Goal: Download file/media

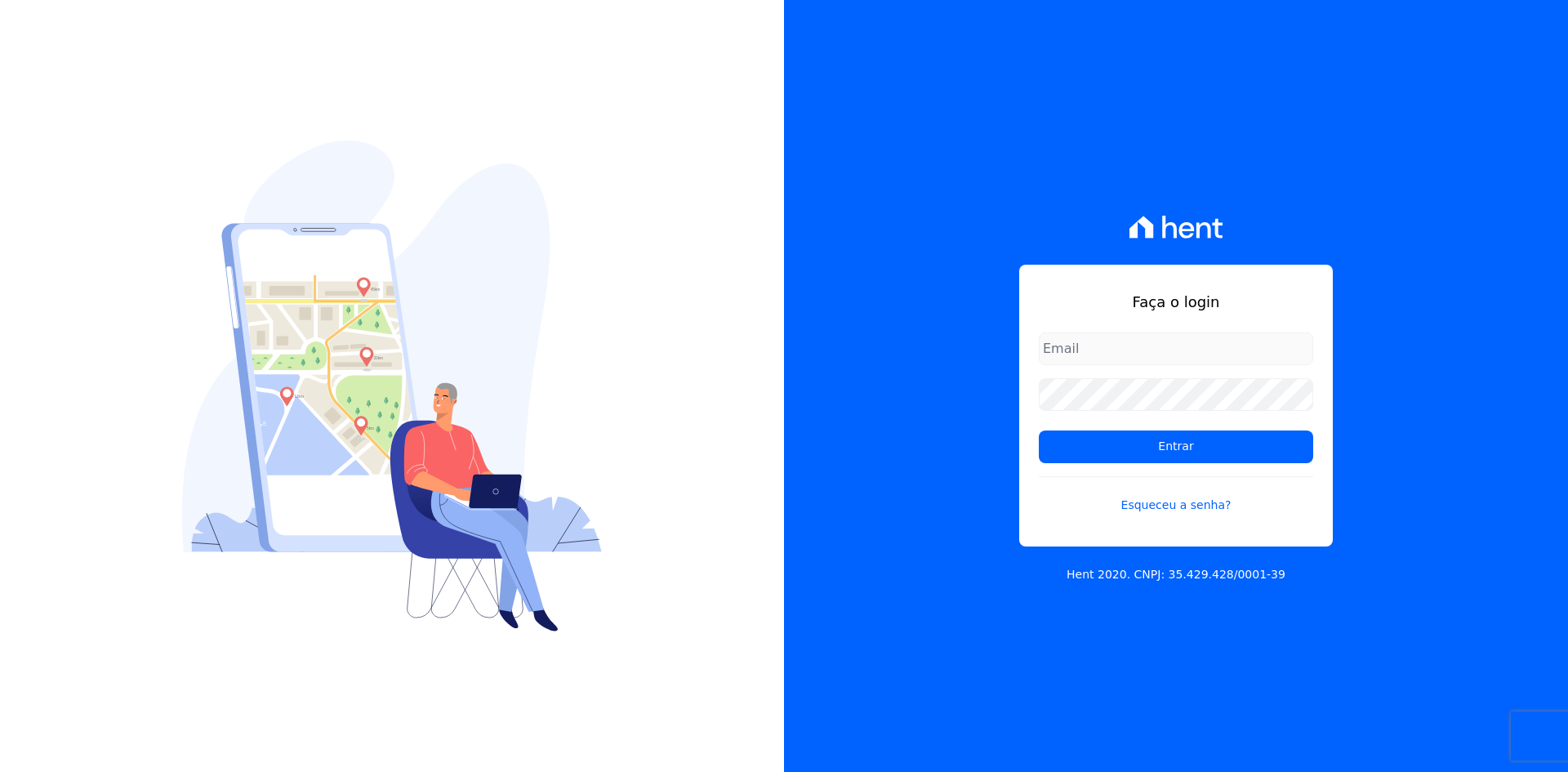
click at [1100, 360] on input "email" at bounding box center [1176, 349] width 274 height 33
type input "[PERSON_NAME][EMAIL_ADDRESS][DOMAIN_NAME]"
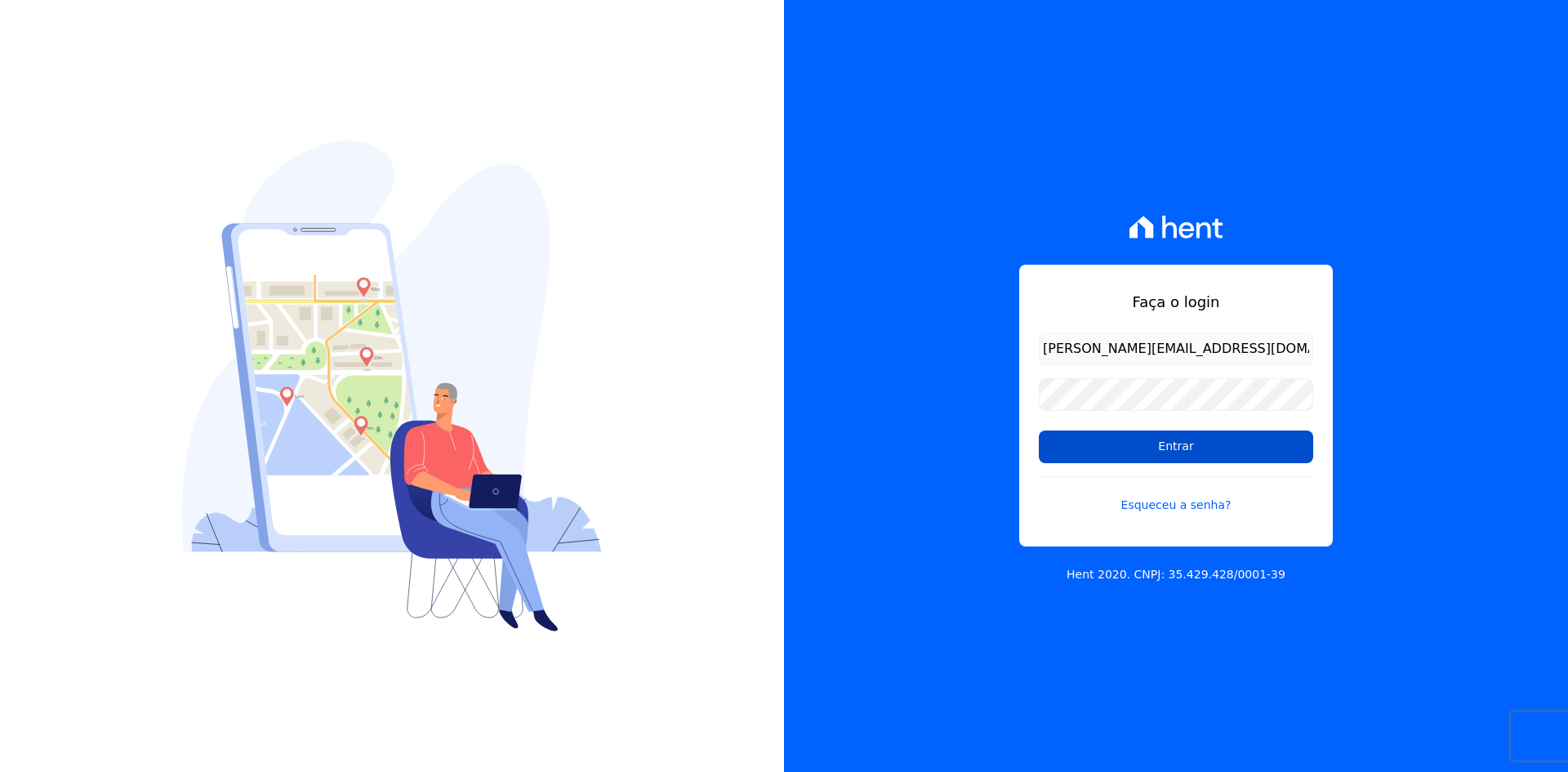
click at [1108, 443] on input "Entrar" at bounding box center [1176, 447] width 274 height 33
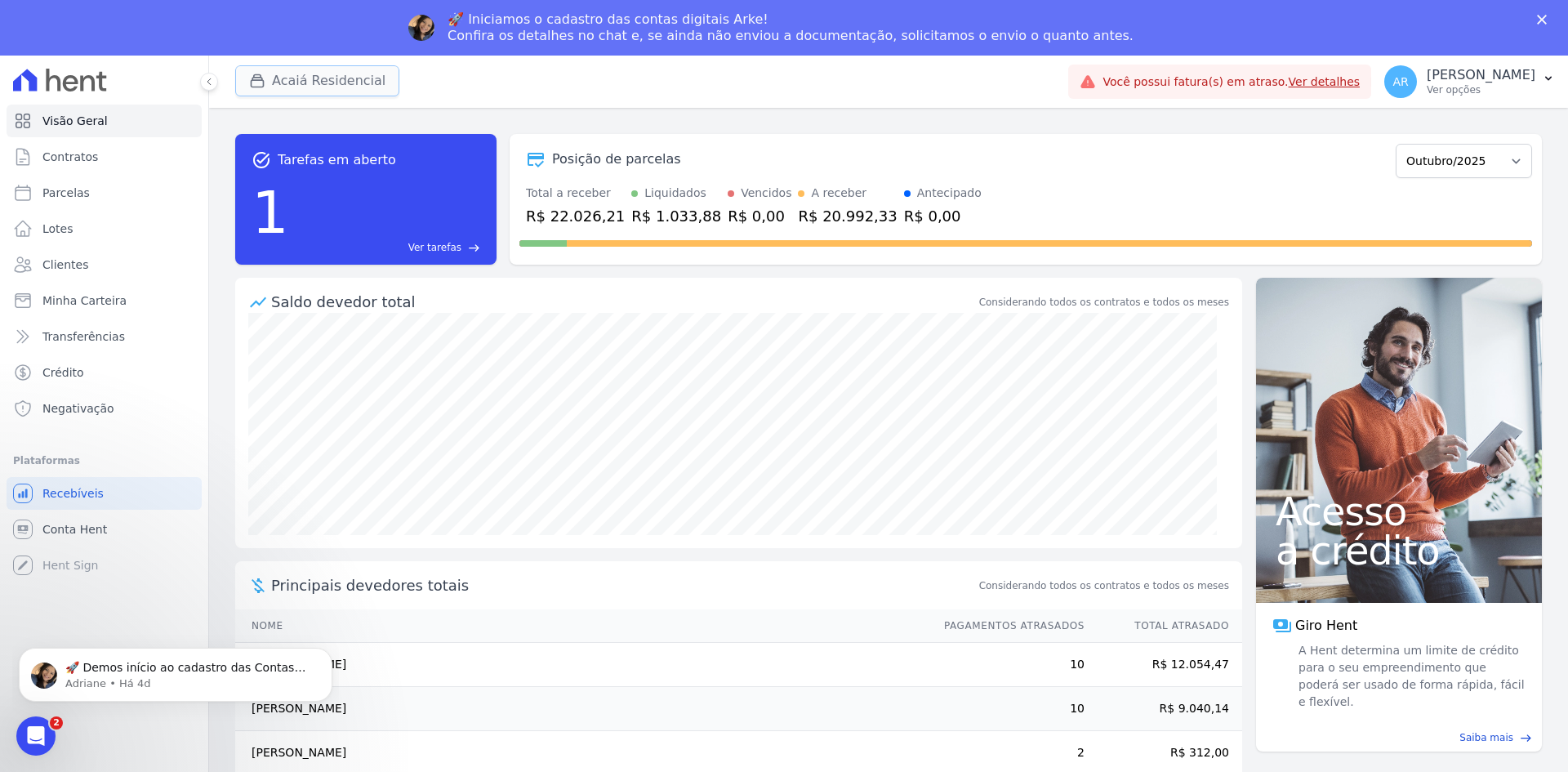
click at [376, 82] on button "Acaiá Residencial" at bounding box center [317, 80] width 165 height 31
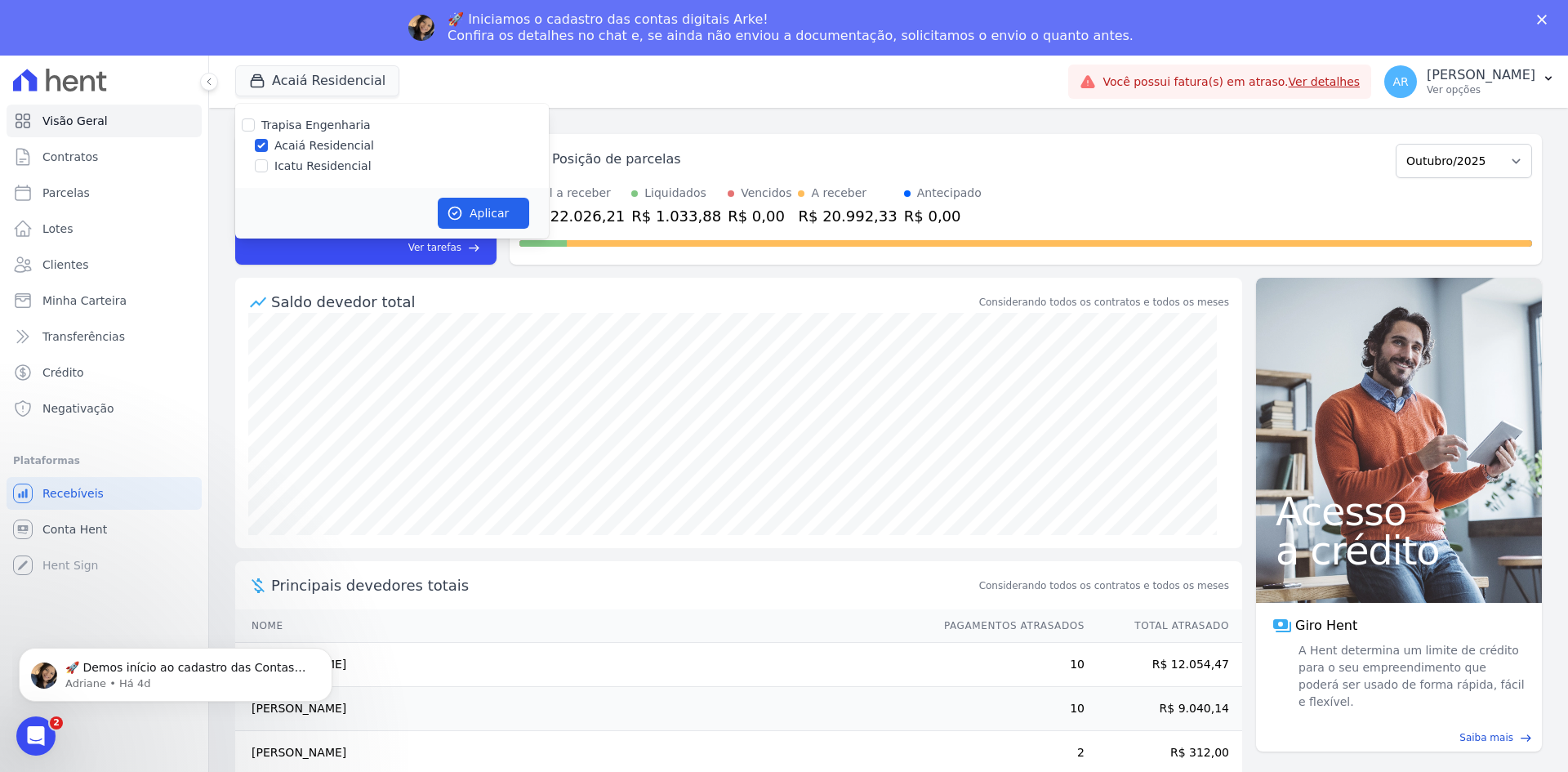
click at [314, 166] on label "Icatu Residencial" at bounding box center [323, 166] width 97 height 17
click at [268, 166] on input "Icatu Residencial" at bounding box center [261, 166] width 13 height 13
checkbox input "true"
click at [474, 210] on button "Aplicar" at bounding box center [484, 213] width 91 height 31
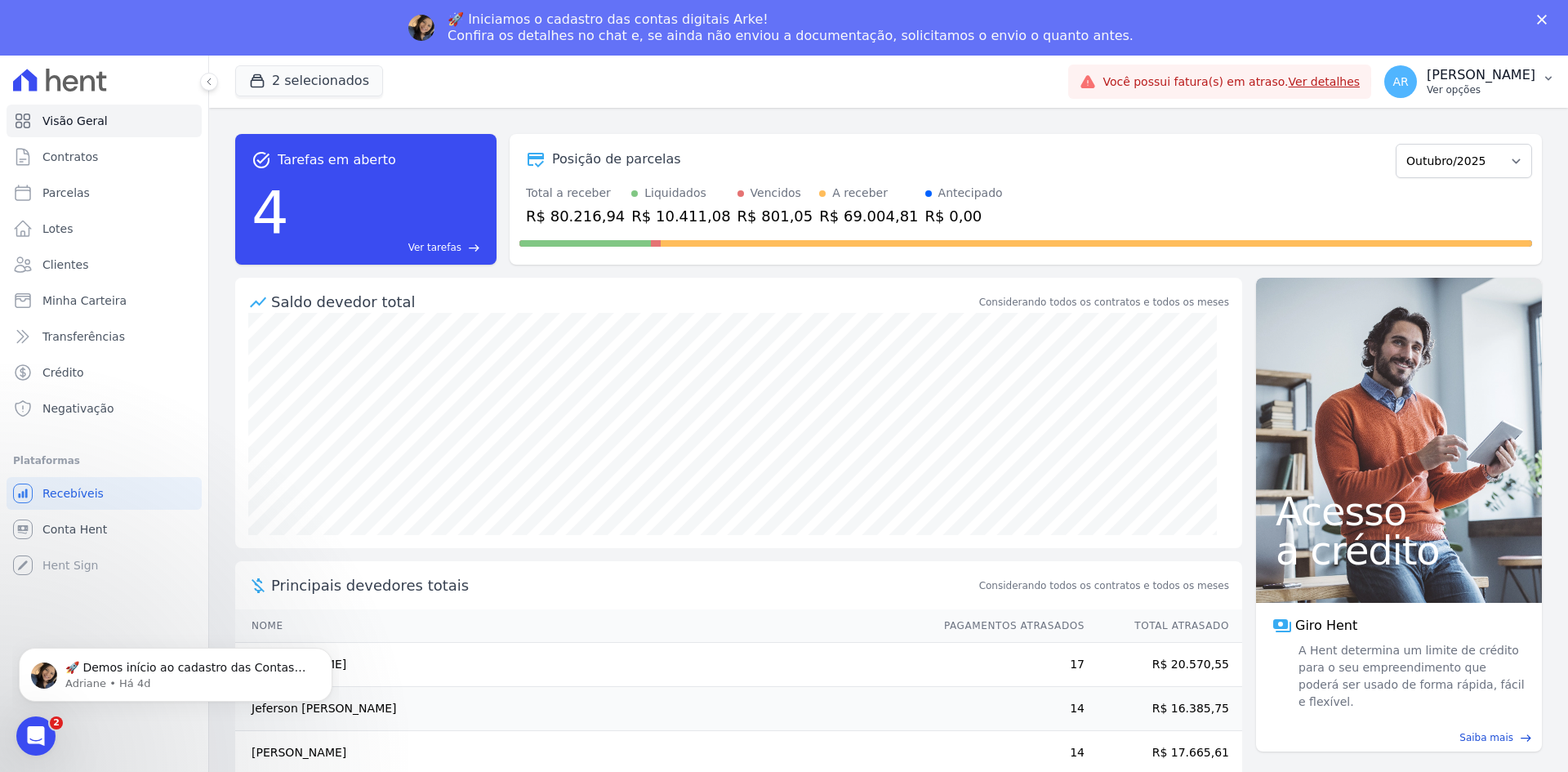
click at [1426, 82] on p "[PERSON_NAME]" at bounding box center [1480, 75] width 109 height 16
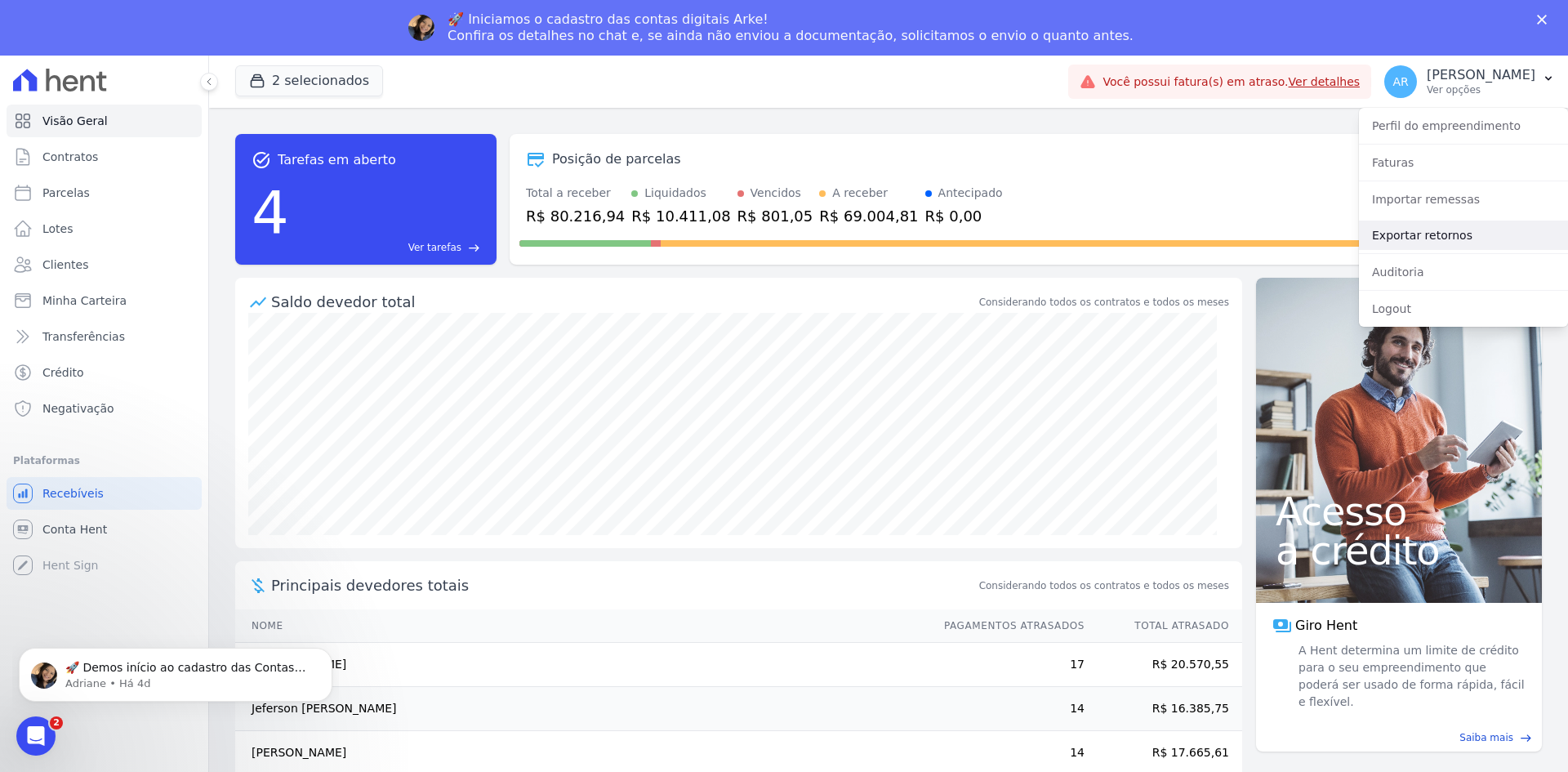
click at [1403, 230] on link "Exportar retornos" at bounding box center [1463, 235] width 209 height 29
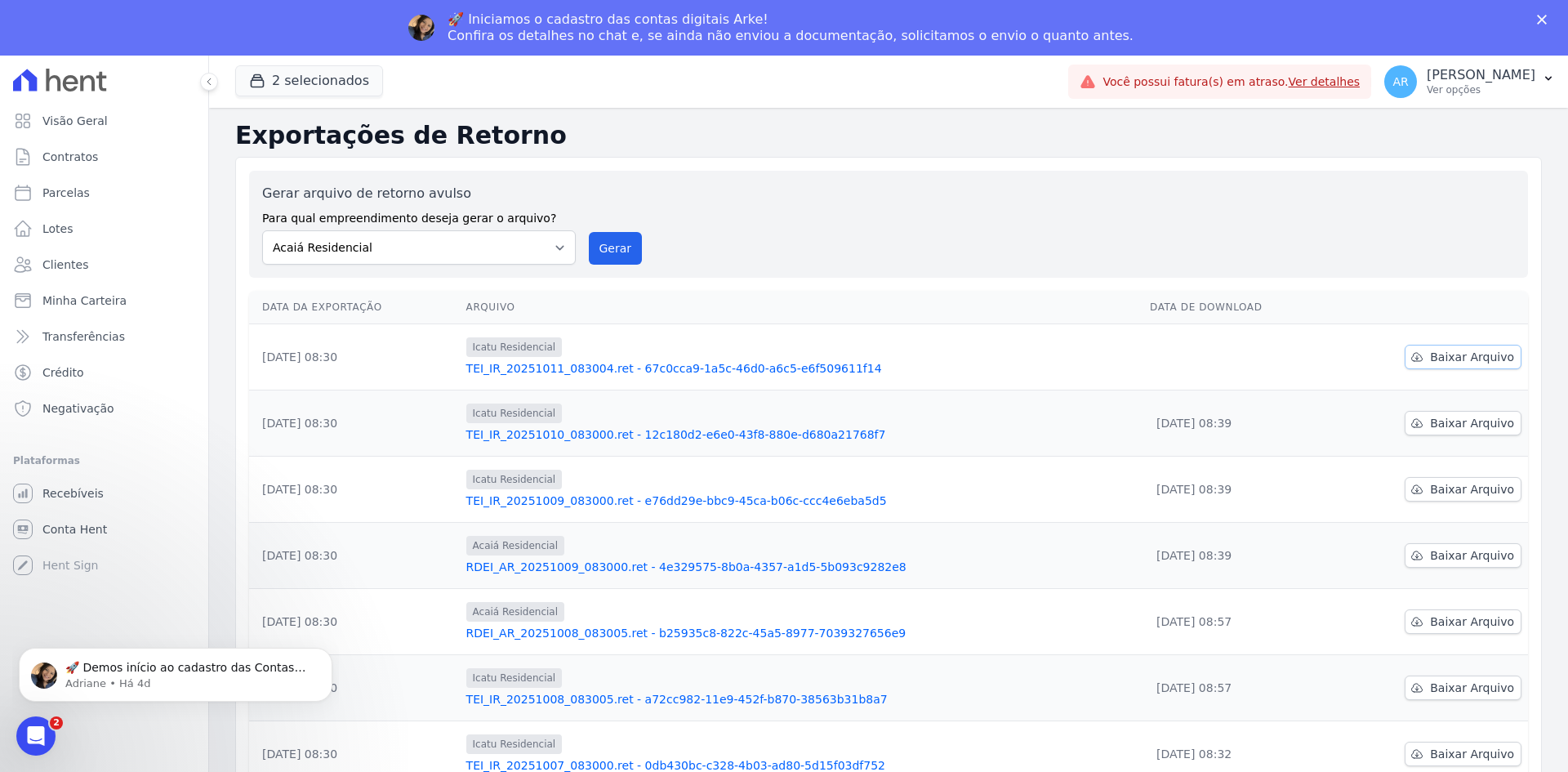
click at [1436, 361] on span "Baixar Arquivo" at bounding box center [1472, 357] width 84 height 16
